Goal: Task Accomplishment & Management: Manage account settings

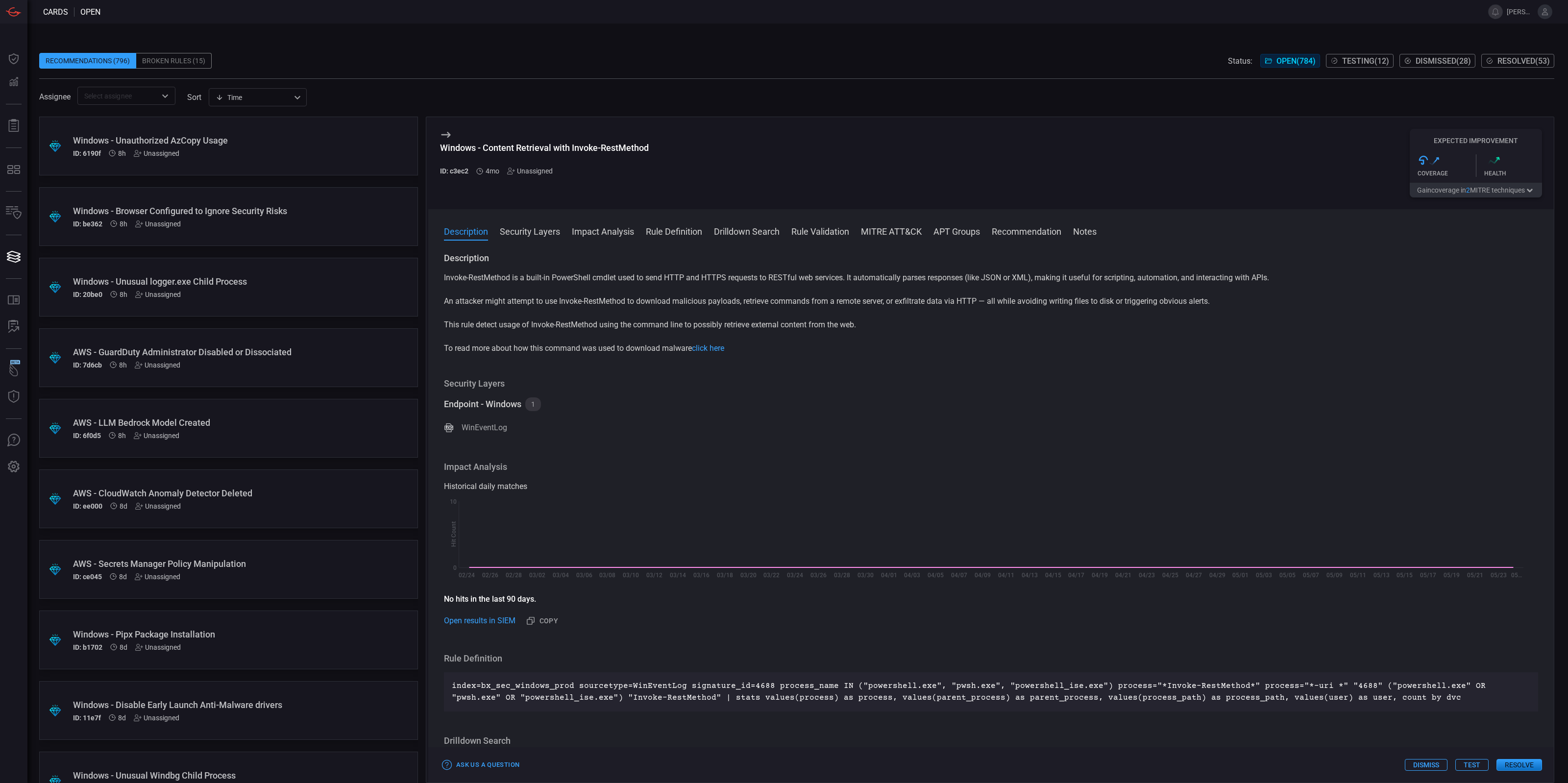
click at [532, 168] on div "Unassigned" at bounding box center [529, 172] width 45 height 8
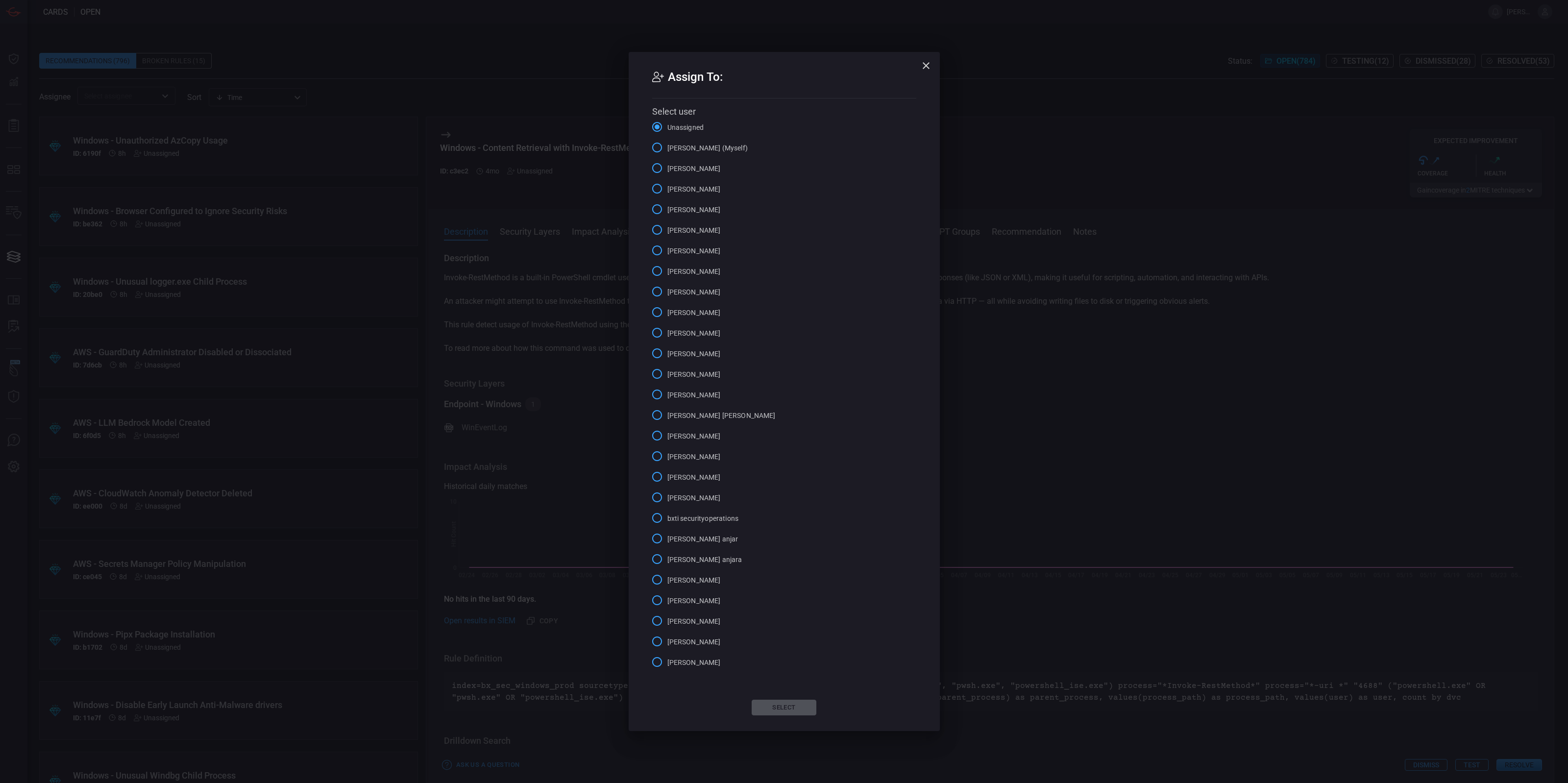
click at [690, 147] on span "gurvinder singh (Myself)" at bounding box center [707, 148] width 81 height 10
click at [667, 147] on input "gurvinder singh (Myself)" at bounding box center [657, 147] width 20 height 20
click at [781, 702] on button "Select" at bounding box center [783, 708] width 64 height 16
